Goal: Task Accomplishment & Management: Manage account settings

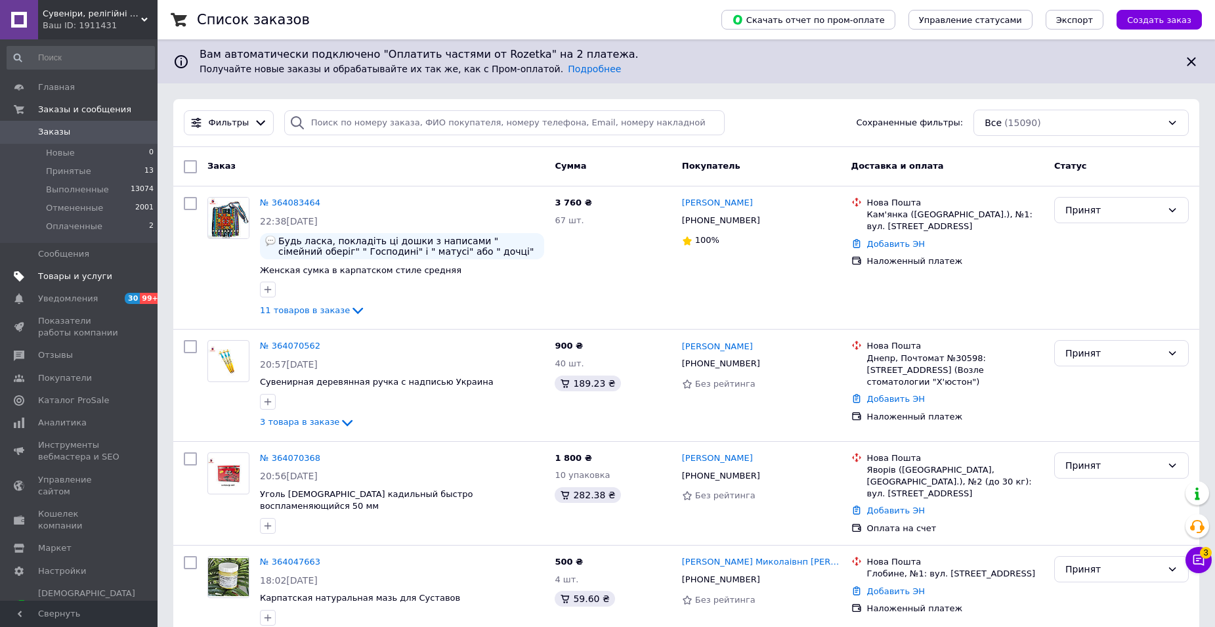
click at [57, 273] on span "Товары и услуги" at bounding box center [75, 276] width 74 height 12
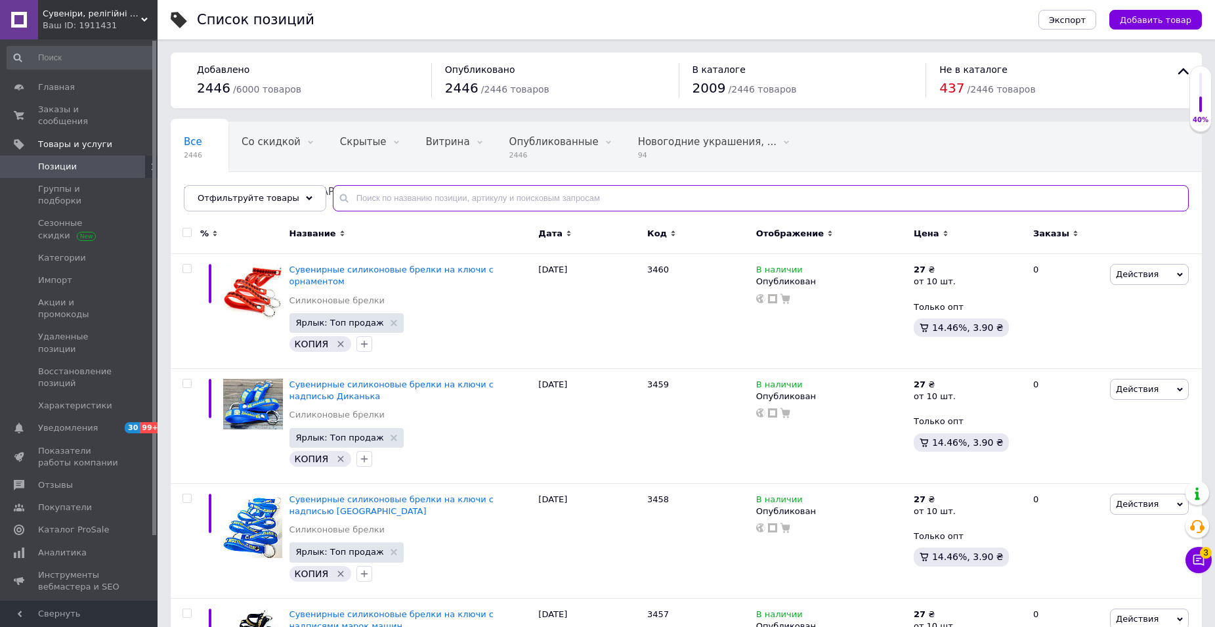
click at [392, 192] on input "text" at bounding box center [761, 198] width 856 height 26
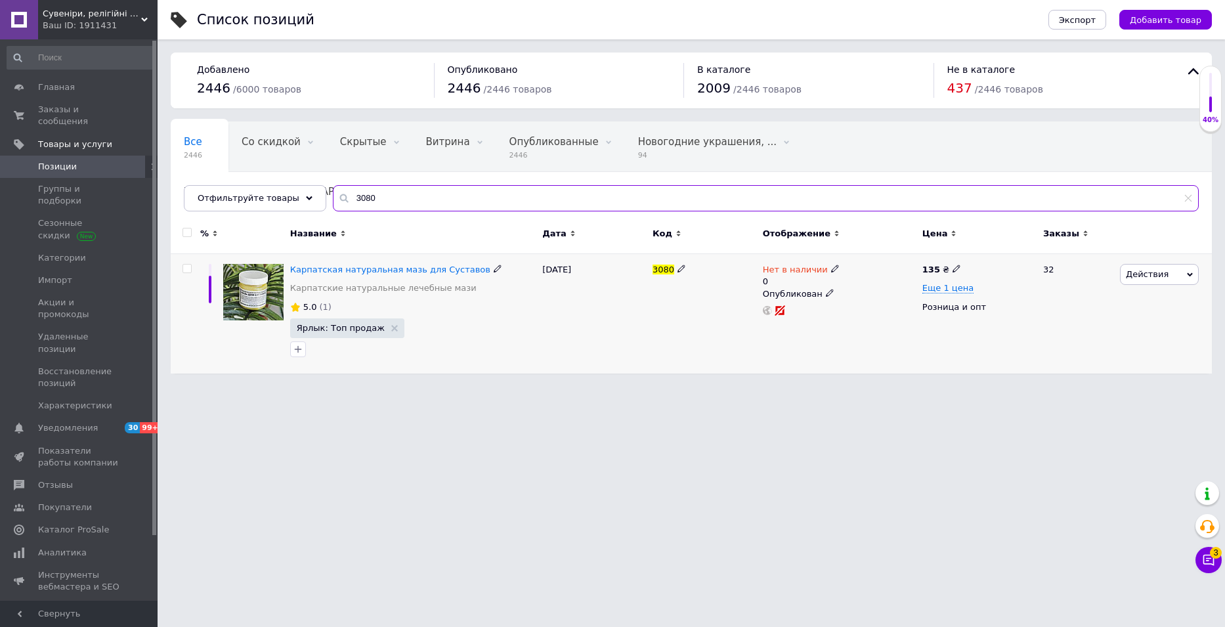
type input "3080"
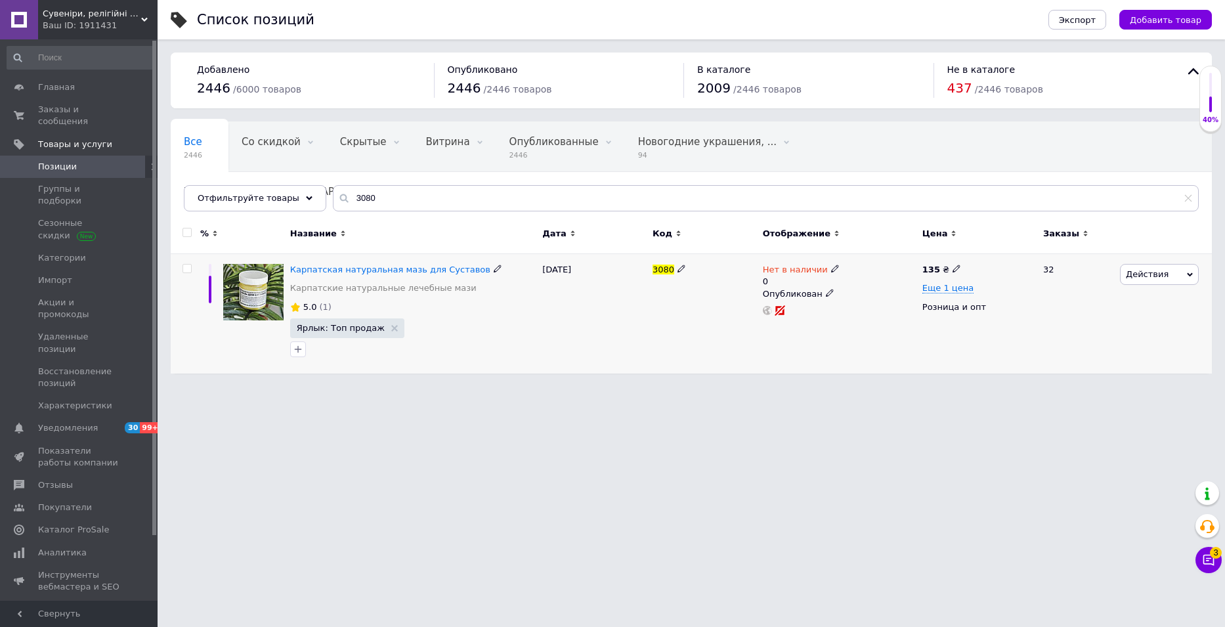
click at [798, 270] on span "Нет в наличии" at bounding box center [795, 271] width 65 height 14
click at [889, 323] on li "Готово к отправке" at bounding box center [905, 322] width 125 height 18
click at [886, 312] on input "0" at bounding box center [893, 309] width 100 height 26
type input "10"
click at [830, 387] on html "Сувеніри, релігійні товари Ваш ID: 1911431 Сайт Сувеніри, релігійні товари Каби…" at bounding box center [612, 193] width 1225 height 387
